Goal: Navigation & Orientation: Find specific page/section

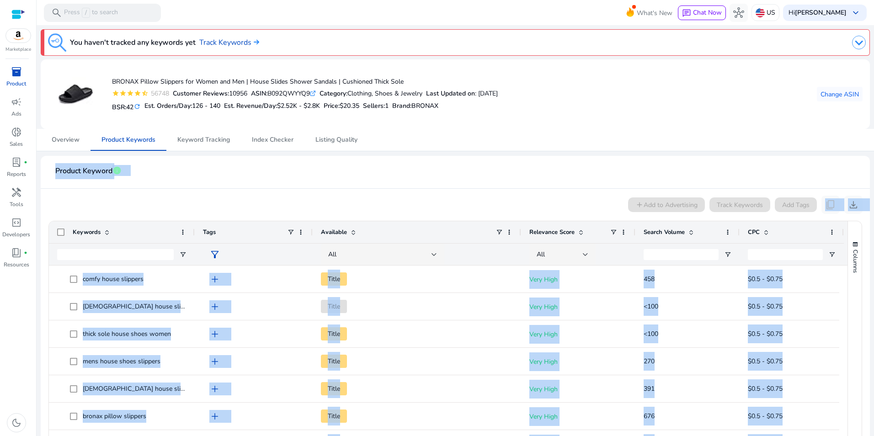
scroll to position [255, 0]
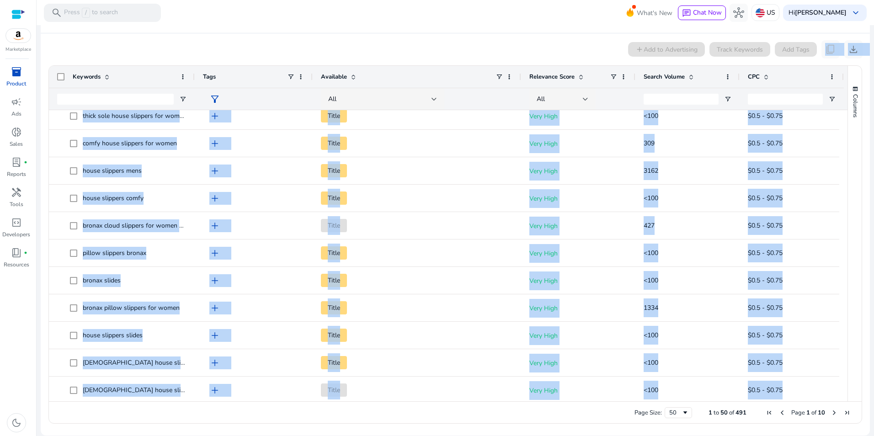
click at [16, 67] on span "inventory_2" at bounding box center [16, 71] width 11 height 11
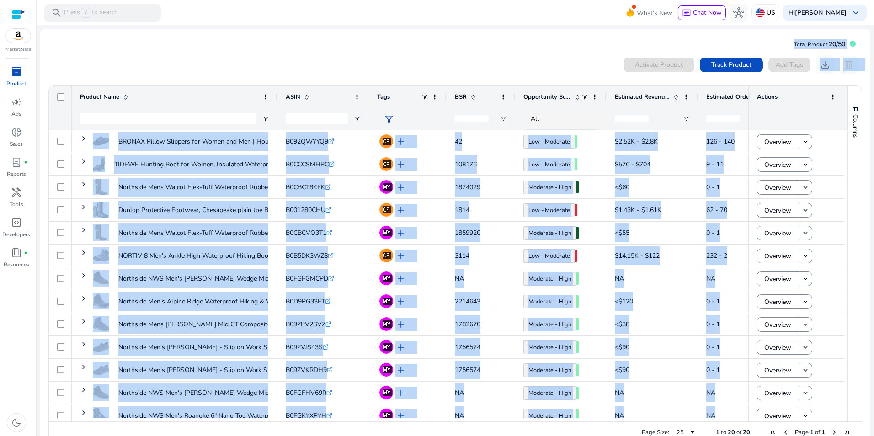
click at [354, 50] on mat-card "Total Product: 20/50 0 products selected Activate Product Track Product Add Tag…" at bounding box center [455, 242] width 830 height 427
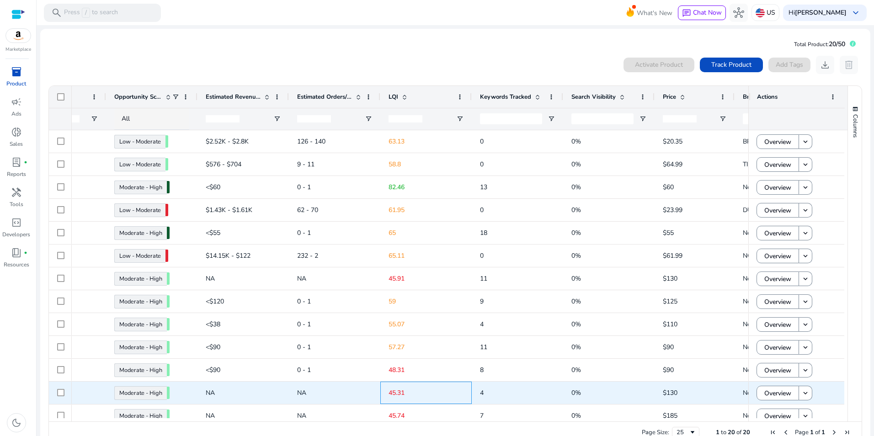
drag, startPoint x: 428, startPoint y: 392, endPoint x: 418, endPoint y: 395, distance: 10.6
click at [418, 395] on p "45.31" at bounding box center [426, 393] width 75 height 19
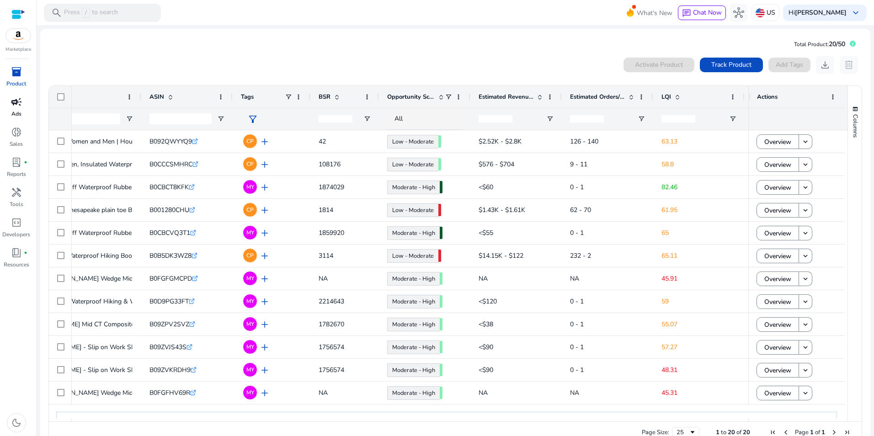
click at [15, 111] on p "Ads" at bounding box center [16, 114] width 10 height 8
